Goal: Transaction & Acquisition: Book appointment/travel/reservation

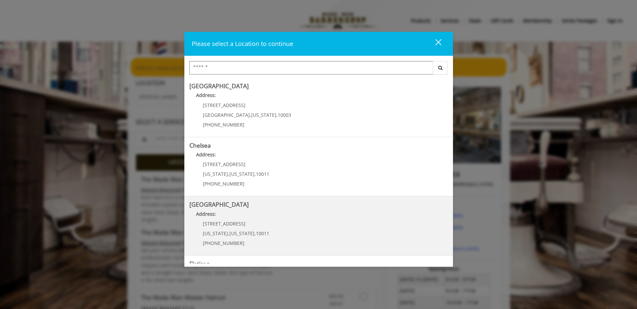
scroll to position [101, 0]
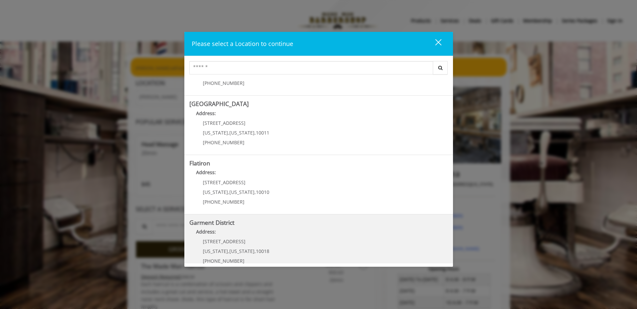
click at [222, 246] on div "[STREET_ADDRESS][US_STATE][US_STATE] (212) 997-4247" at bounding box center [230, 253] width 83 height 29
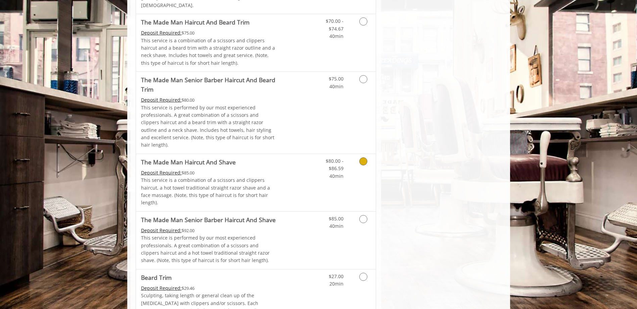
scroll to position [537, 0]
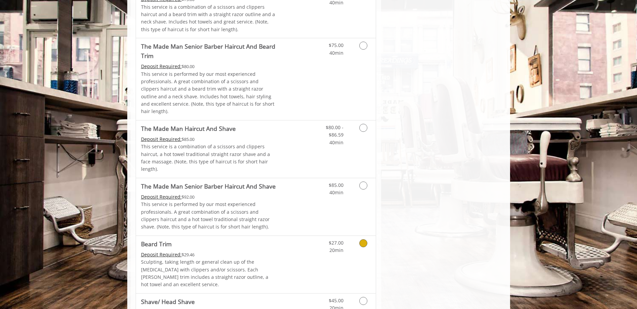
click at [363, 239] on icon "Grooming services" at bounding box center [363, 243] width 8 height 8
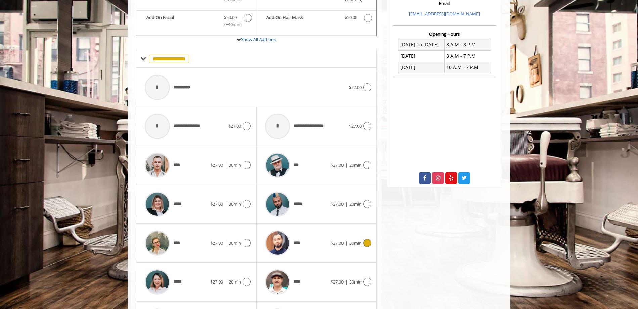
scroll to position [281, 0]
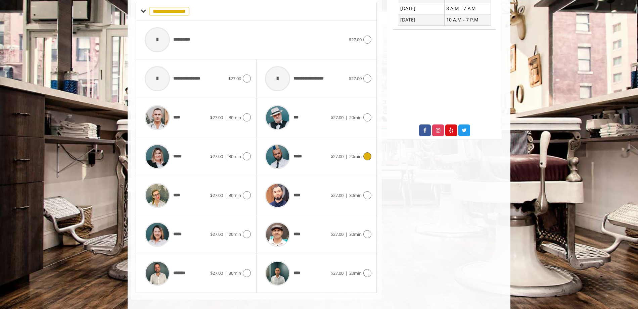
click at [367, 153] on icon at bounding box center [367, 156] width 8 height 8
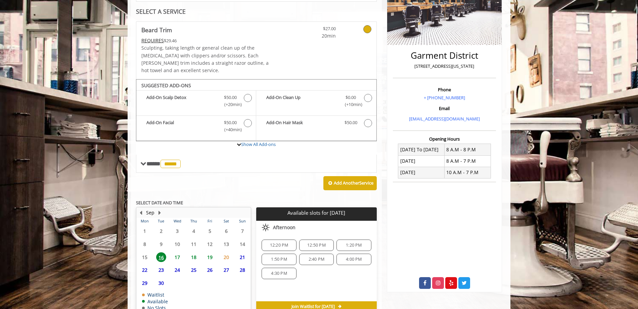
scroll to position [156, 0]
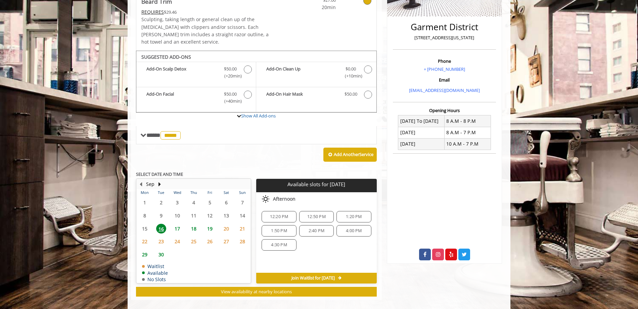
click at [282, 214] on span "12:20 PM" at bounding box center [279, 216] width 18 height 5
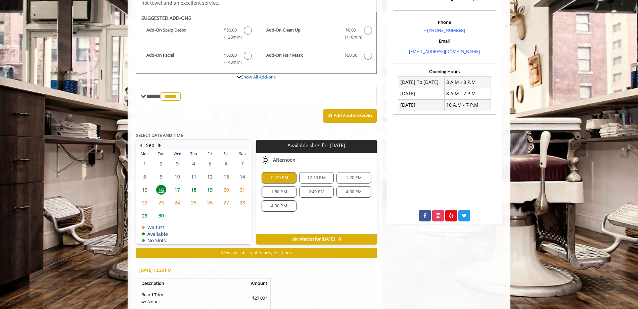
scroll to position [278, 0]
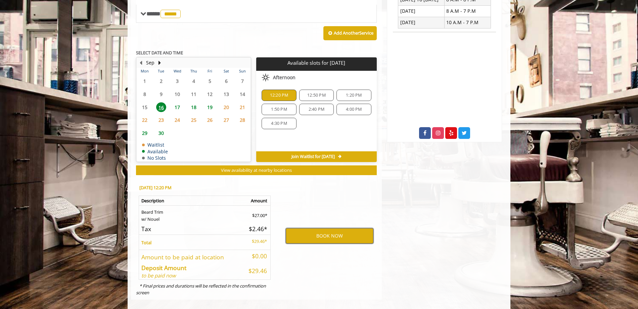
click at [324, 229] on button "BOOK NOW" at bounding box center [330, 235] width 88 height 15
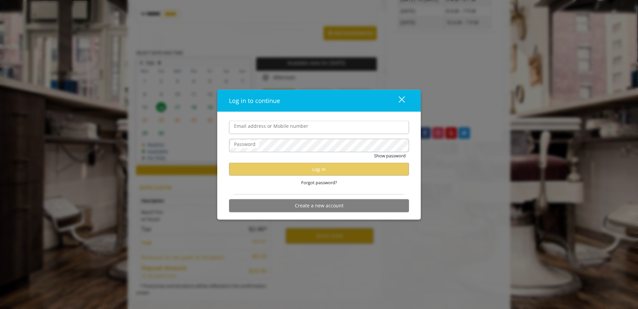
type input "**********"
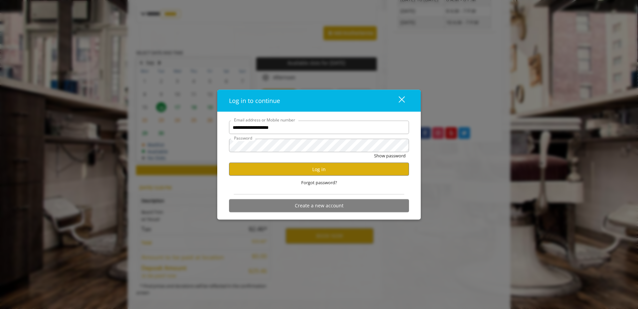
scroll to position [0, 0]
click at [314, 171] on button "Log in" at bounding box center [319, 169] width 180 height 13
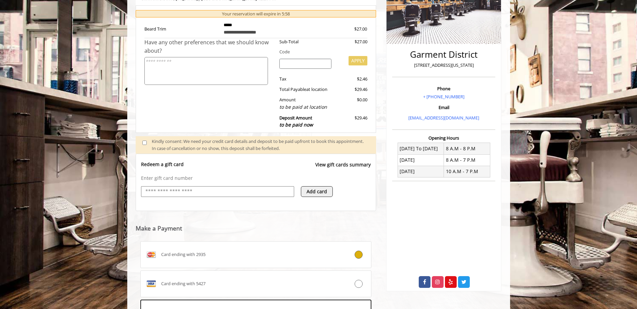
scroll to position [230, 0]
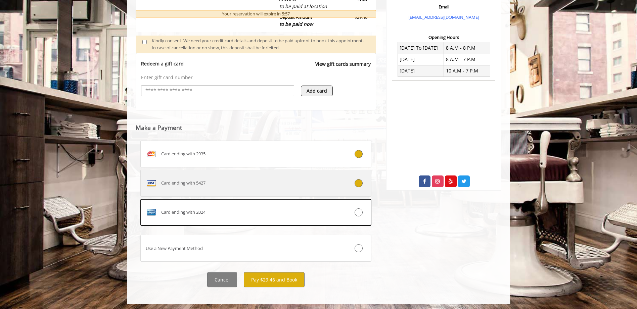
click at [251, 191] on label "Card ending with 5427" at bounding box center [255, 183] width 231 height 27
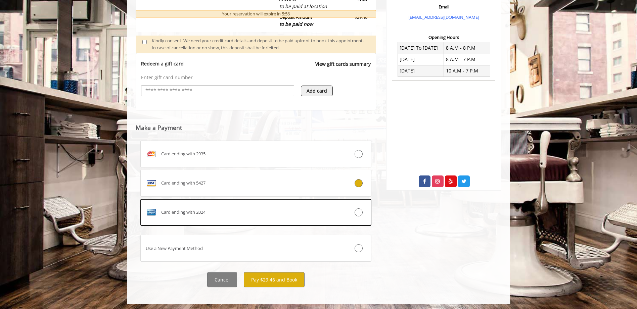
scroll to position [216, 0]
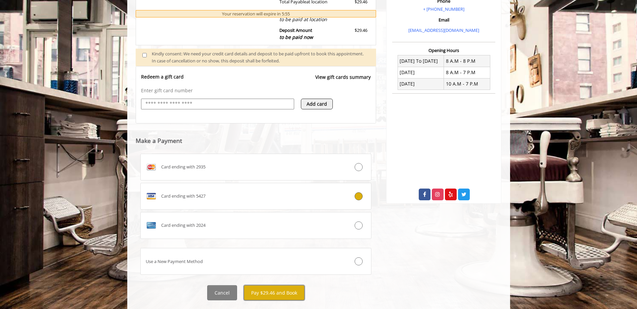
click at [271, 291] on button "Pay $29.46 and Book" at bounding box center [274, 292] width 61 height 15
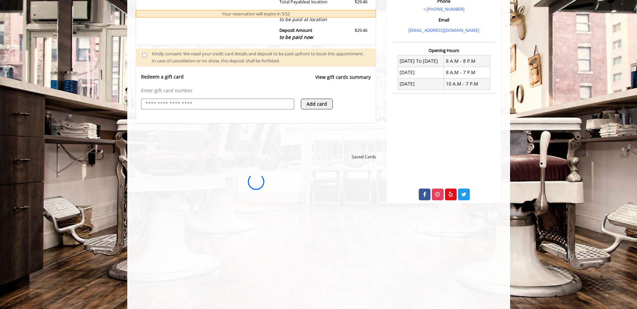
scroll to position [0, 0]
